Goal: Transaction & Acquisition: Purchase product/service

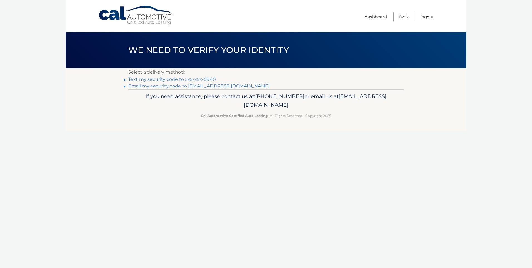
click at [165, 79] on link "Text my security code to xxx-xxx-0940" at bounding box center [172, 79] width 88 height 5
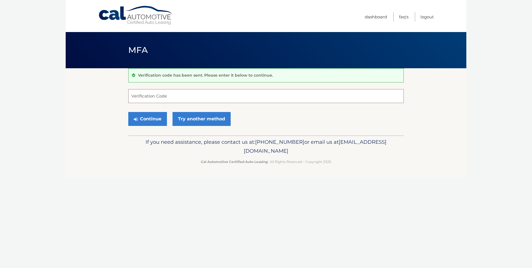
click at [136, 94] on input "Verification Code" at bounding box center [266, 96] width 276 height 14
type input "119307"
click at [148, 119] on button "Continue" at bounding box center [147, 119] width 39 height 14
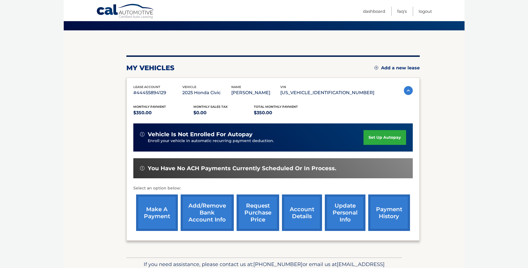
scroll to position [45, 0]
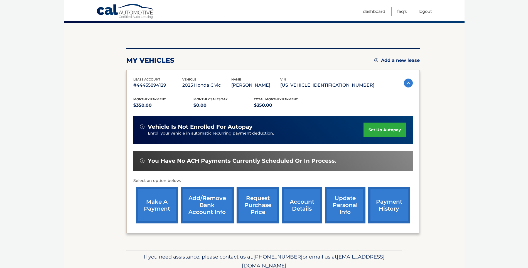
click at [156, 206] on link "make a payment" at bounding box center [157, 205] width 42 height 36
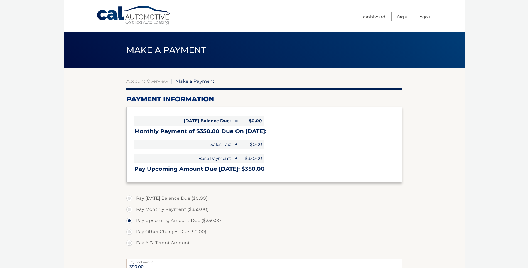
select select "NTMwNzE4Y2MtZDRlMi00ODYwLThjYWEtODIzMDZkNWZjNjBl"
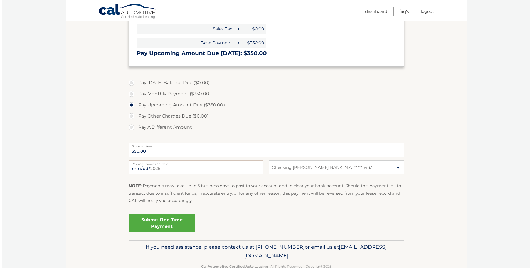
scroll to position [130, 0]
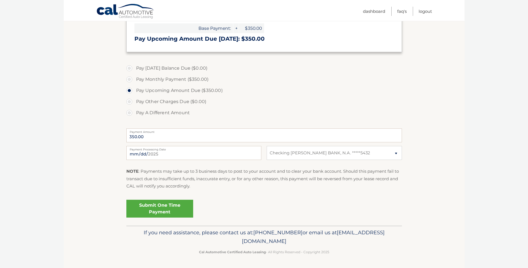
click at [160, 209] on link "Submit One Time Payment" at bounding box center [159, 209] width 67 height 18
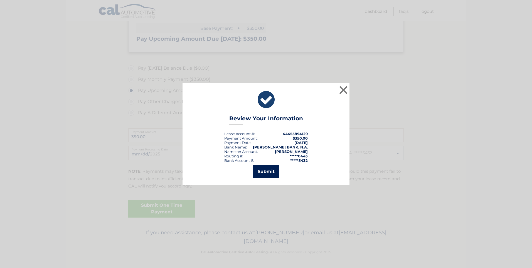
click at [269, 172] on button "Submit" at bounding box center [266, 171] width 26 height 13
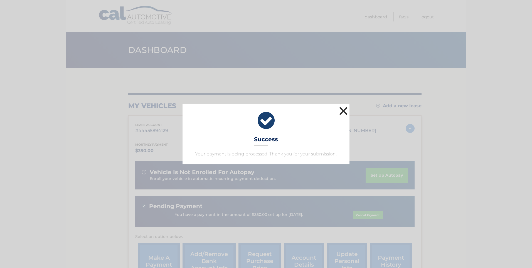
click at [344, 111] on button "×" at bounding box center [343, 110] width 11 height 11
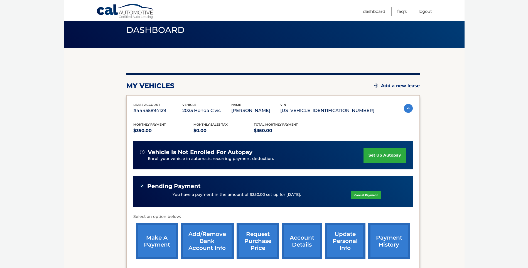
scroll to position [23, 0]
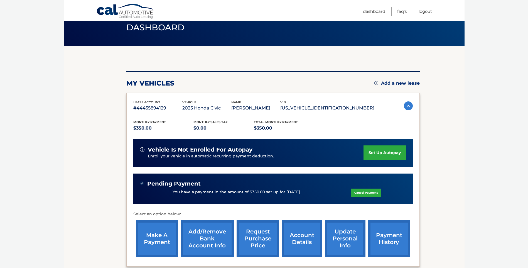
click at [389, 235] on link "payment history" at bounding box center [389, 238] width 42 height 36
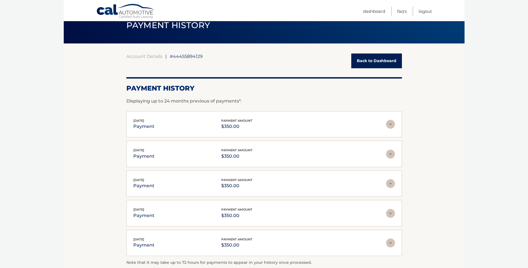
scroll to position [44, 0]
